Goal: Task Accomplishment & Management: Manage account settings

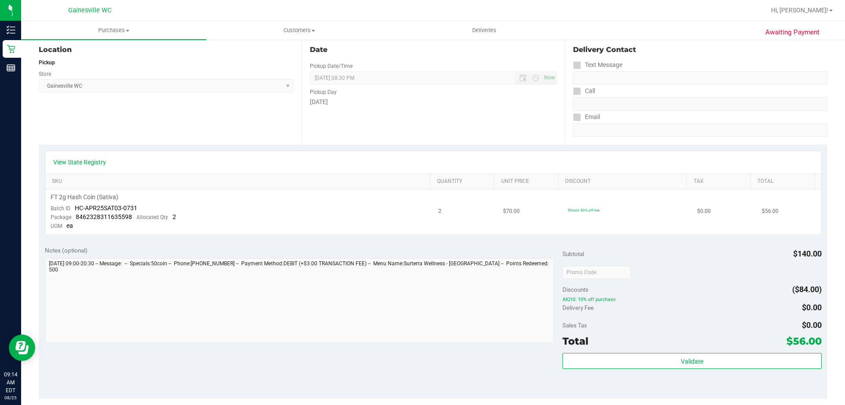
scroll to position [88, 0]
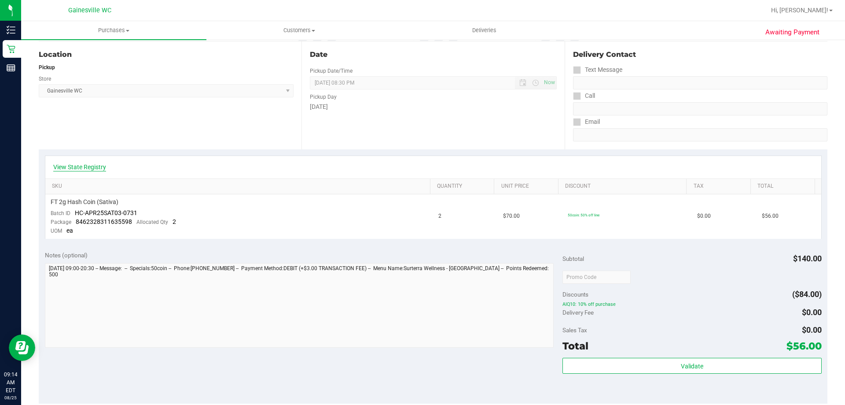
click at [92, 170] on link "View State Registry" at bounding box center [79, 166] width 53 height 9
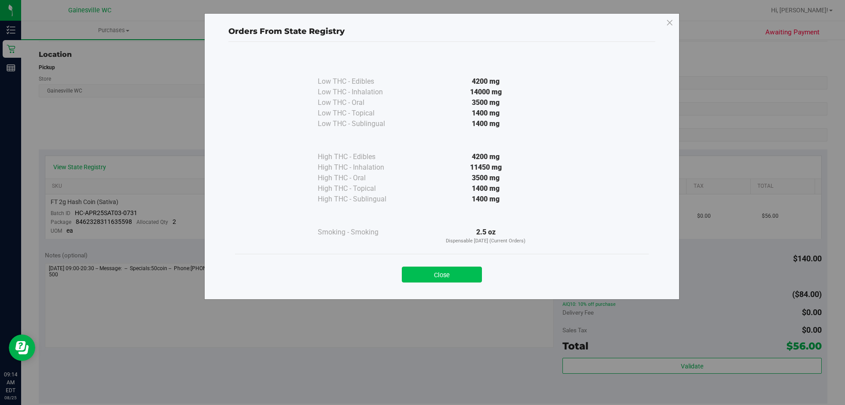
click at [474, 274] on button "Close" at bounding box center [442, 274] width 80 height 16
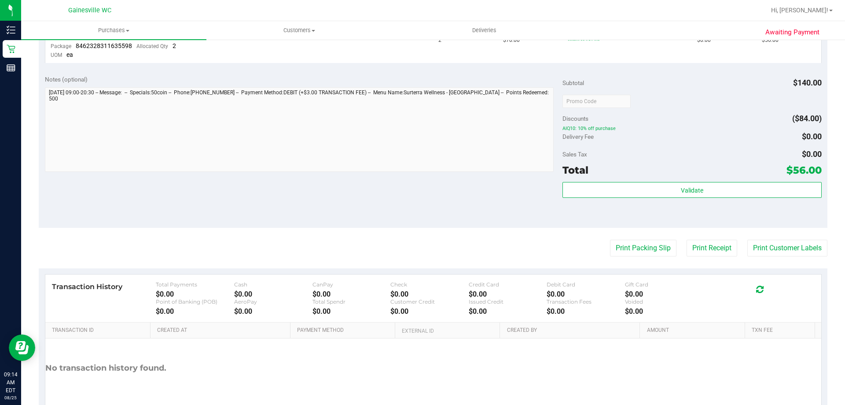
scroll to position [264, 0]
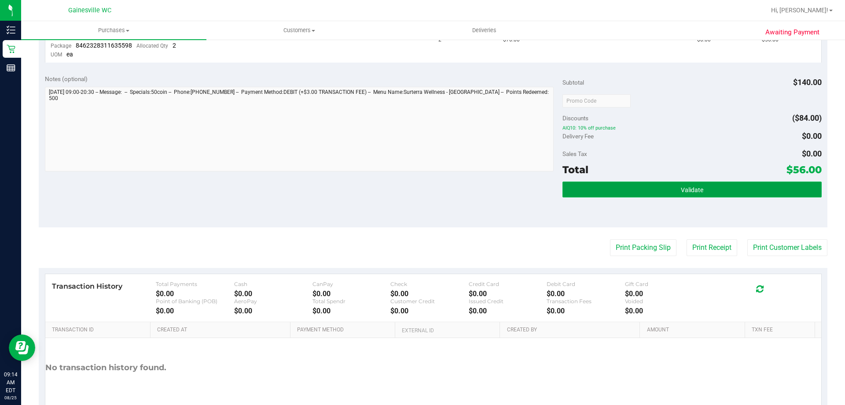
click at [619, 192] on button "Validate" at bounding box center [692, 189] width 259 height 16
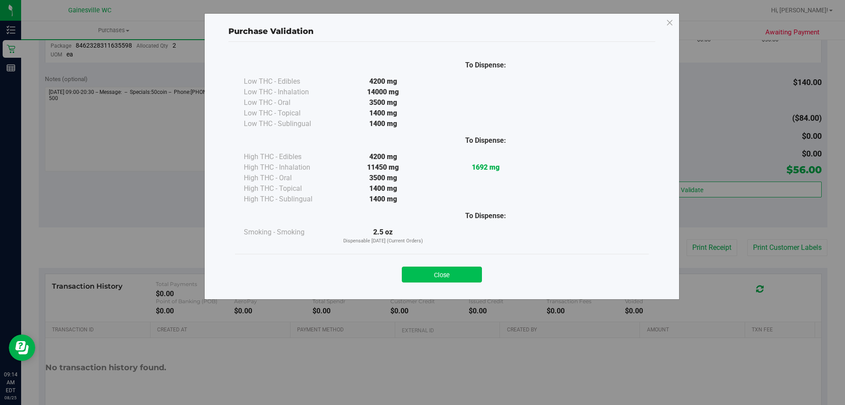
click at [442, 273] on button "Close" at bounding box center [442, 274] width 80 height 16
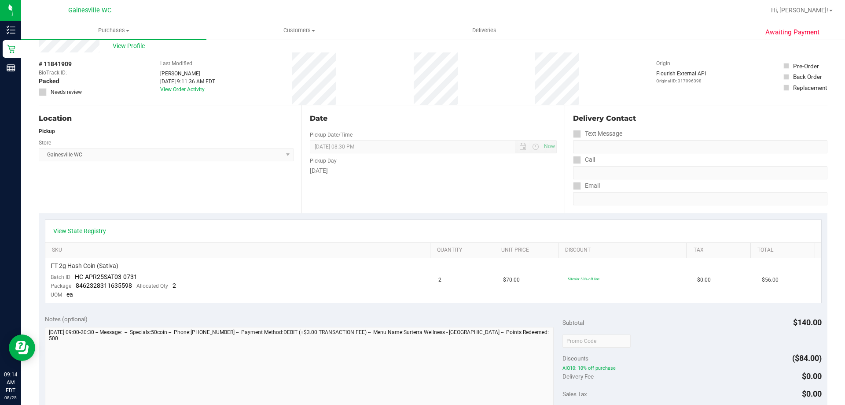
scroll to position [0, 0]
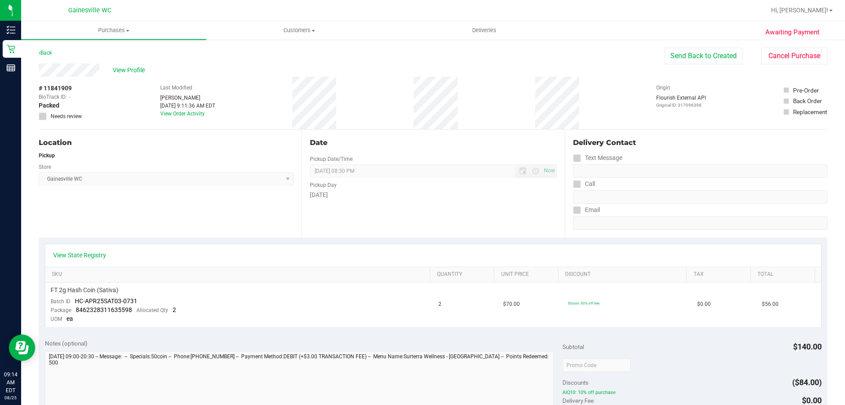
scroll to position [308, 0]
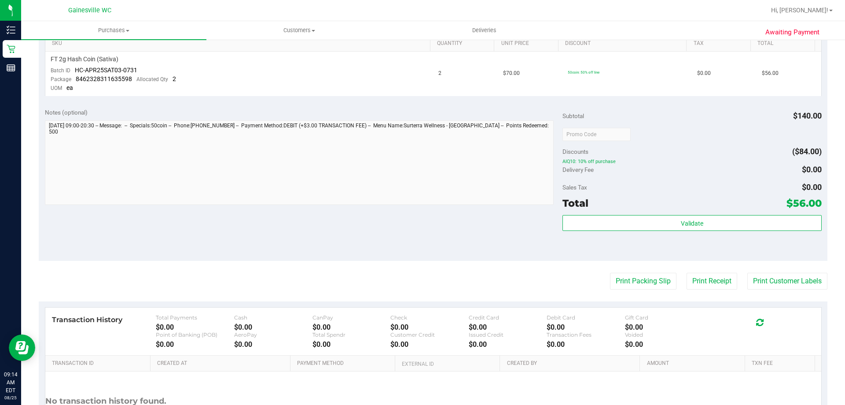
drag, startPoint x: 184, startPoint y: 272, endPoint x: 192, endPoint y: 269, distance: 8.1
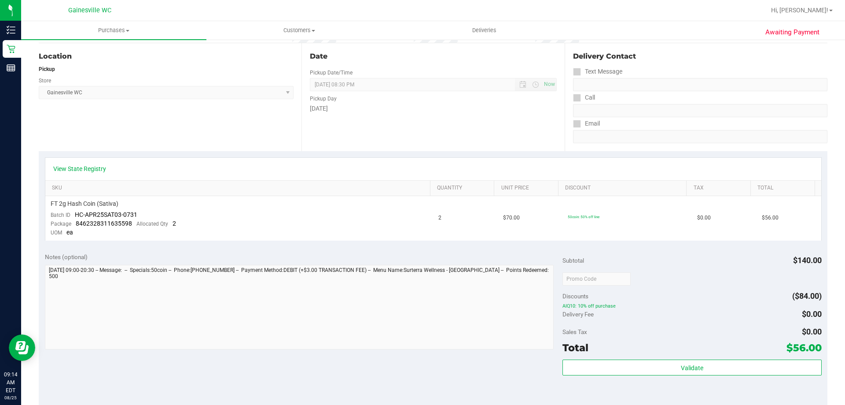
scroll to position [0, 0]
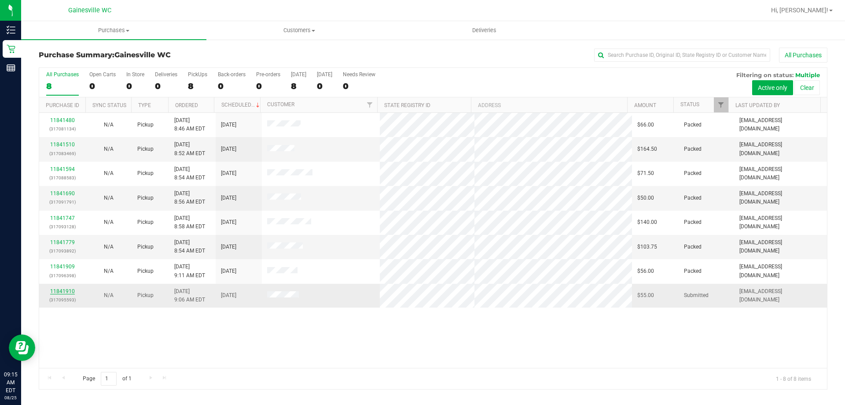
click at [74, 291] on link "11841910" at bounding box center [62, 291] width 25 height 6
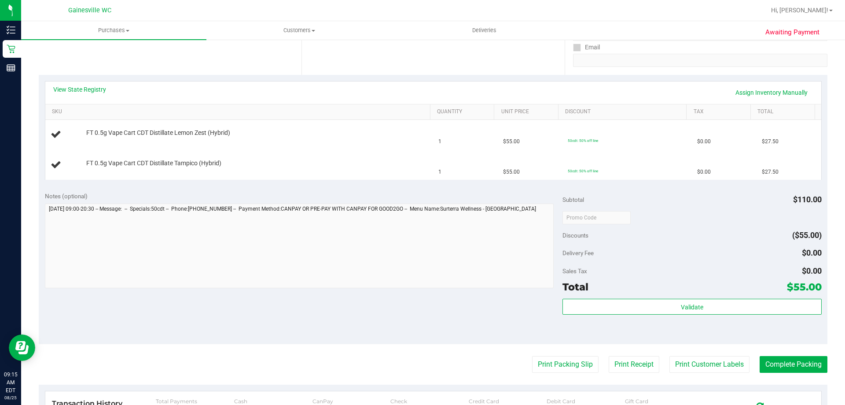
scroll to position [104, 0]
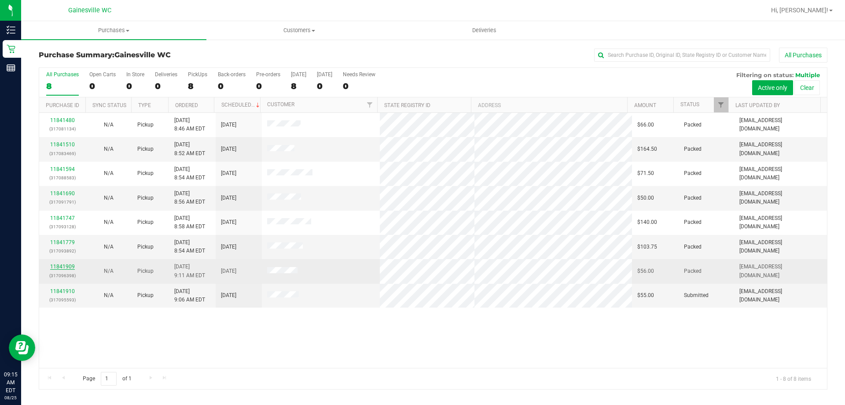
click at [61, 266] on link "11841909" at bounding box center [62, 266] width 25 height 6
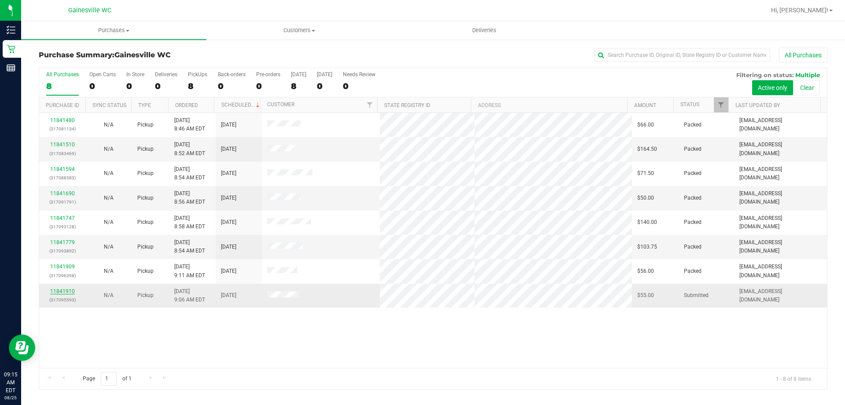
click at [60, 291] on link "11841910" at bounding box center [62, 291] width 25 height 6
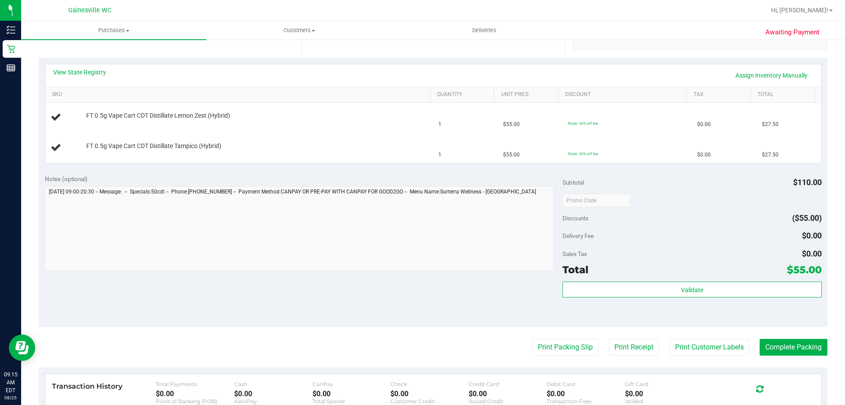
scroll to position [264, 0]
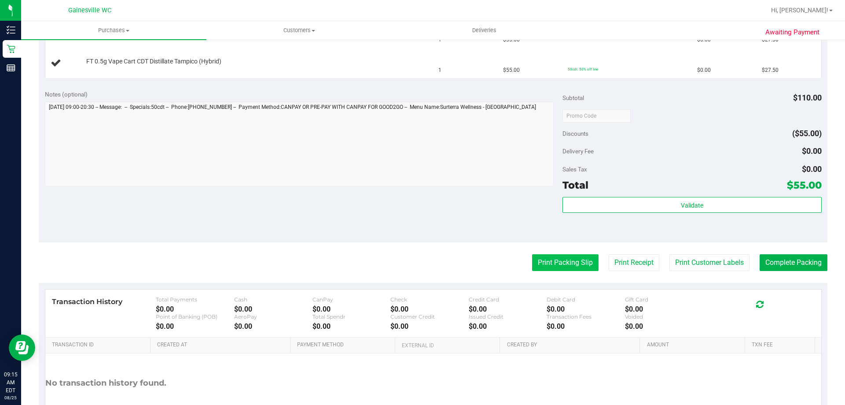
click at [543, 268] on button "Print Packing Slip" at bounding box center [565, 262] width 66 height 17
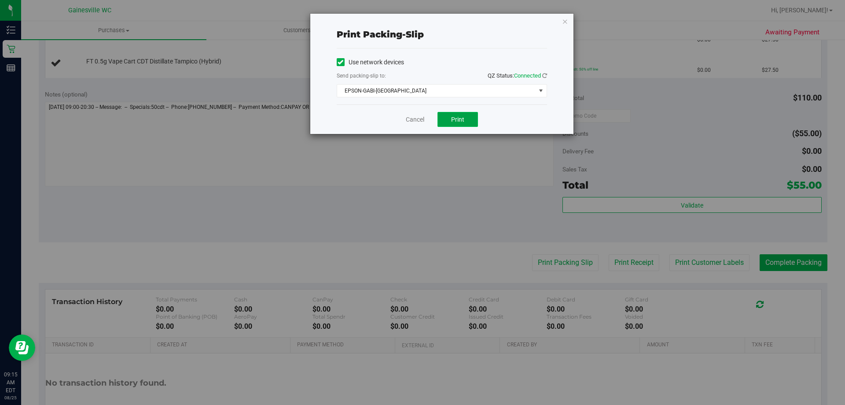
click at [459, 117] on span "Print" at bounding box center [457, 119] width 13 height 7
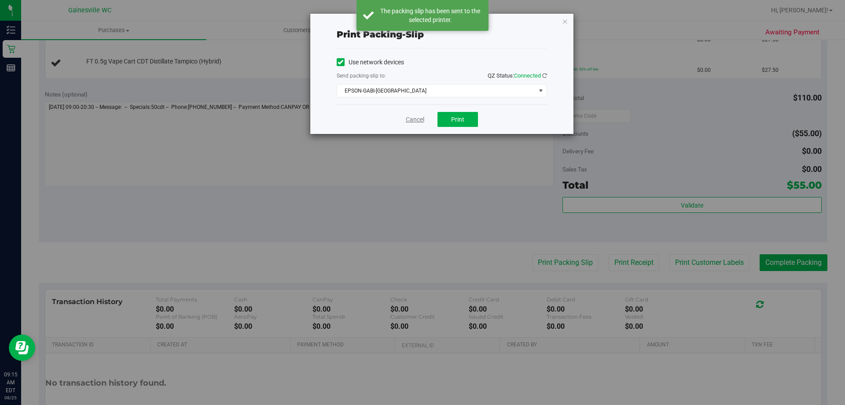
click at [416, 118] on link "Cancel" at bounding box center [415, 119] width 18 height 9
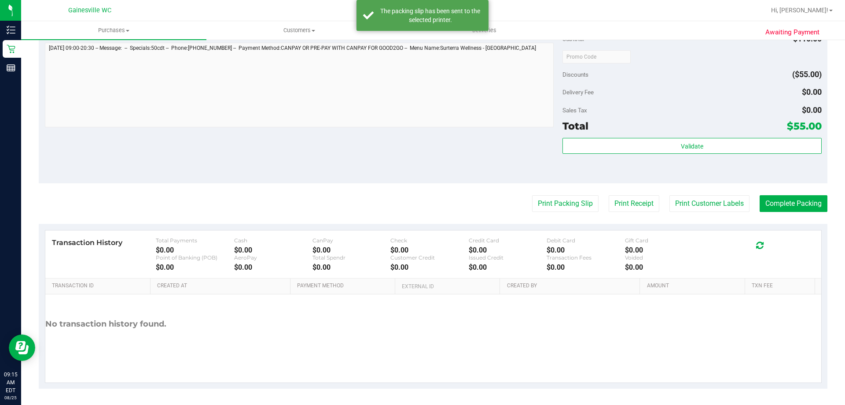
scroll to position [324, 0]
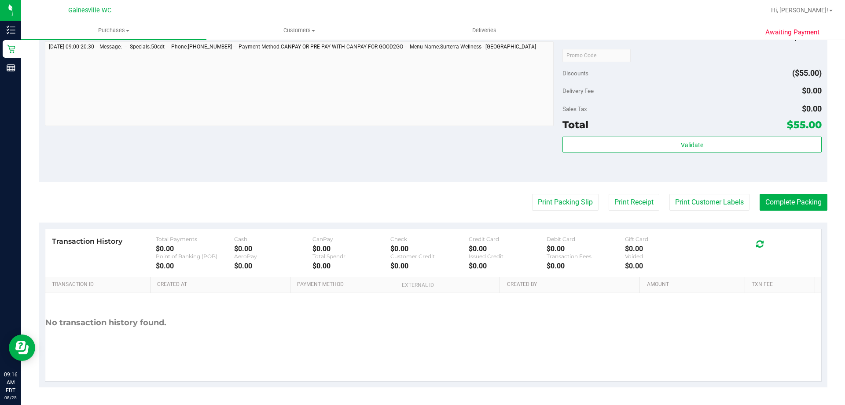
click at [532, 194] on button "Print Packing Slip" at bounding box center [565, 202] width 66 height 17
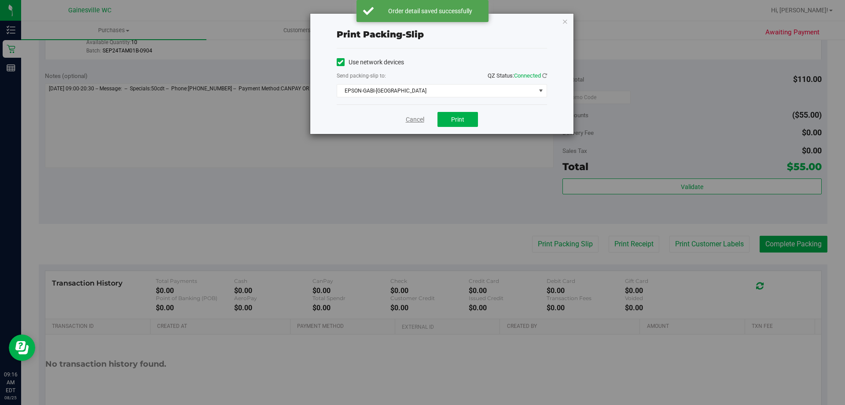
click at [411, 119] on link "Cancel" at bounding box center [415, 119] width 18 height 9
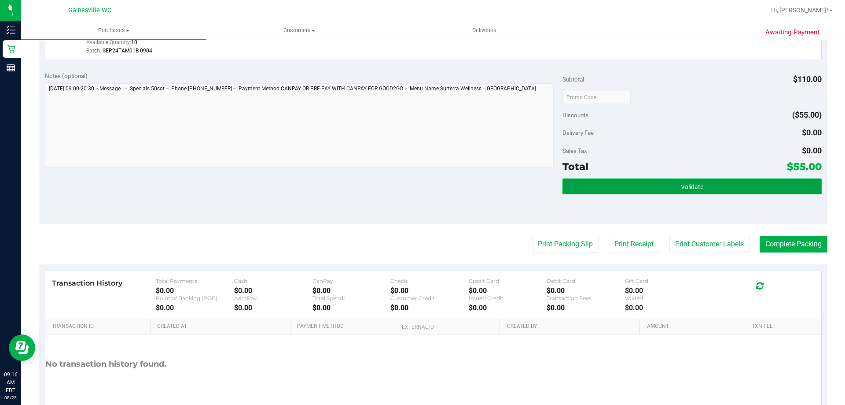
click at [659, 192] on button "Validate" at bounding box center [692, 186] width 259 height 16
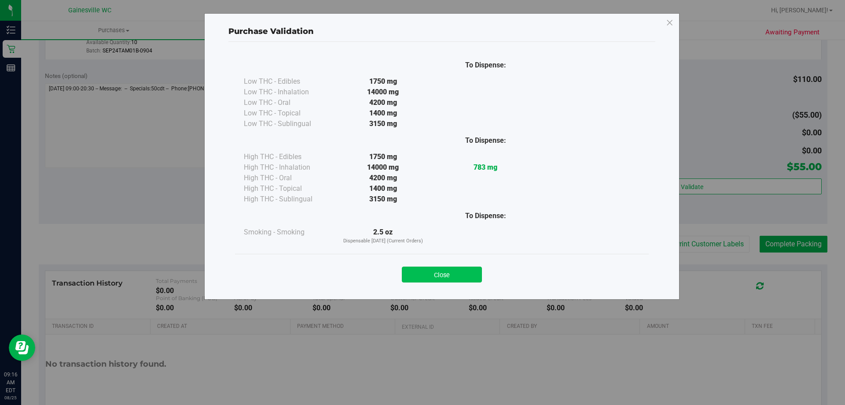
click at [412, 275] on button "Close" at bounding box center [442, 274] width 80 height 16
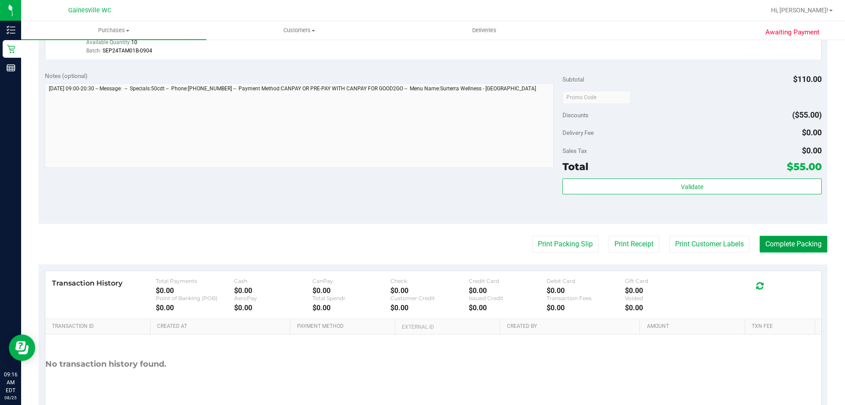
click at [784, 247] on button "Complete Packing" at bounding box center [794, 244] width 68 height 17
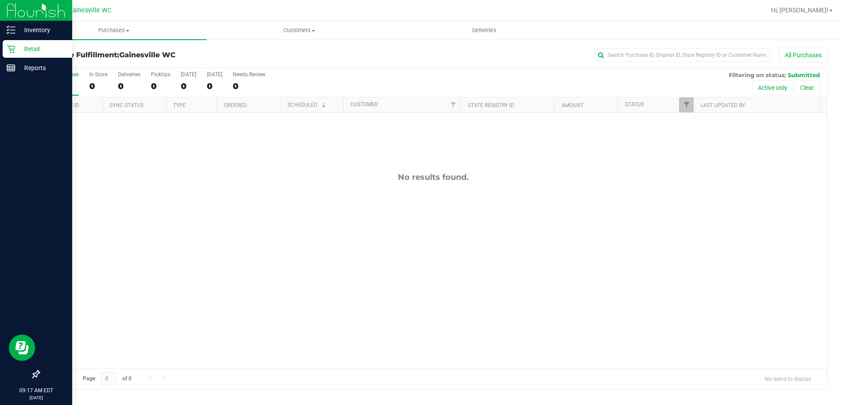
click at [31, 52] on p "Retail" at bounding box center [41, 49] width 53 height 11
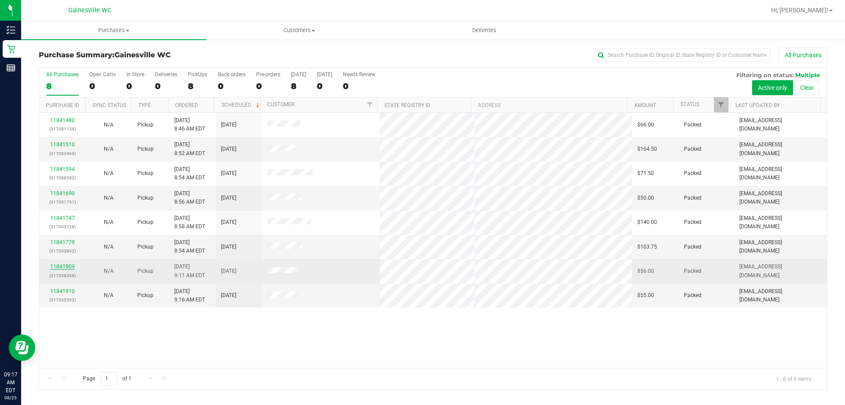
click at [66, 265] on link "11841909" at bounding box center [62, 266] width 25 height 6
